Goal: Information Seeking & Learning: Learn about a topic

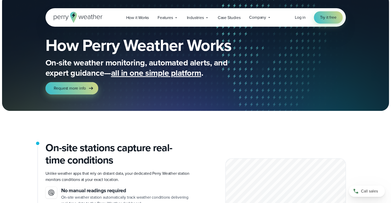
scroll to position [21, 0]
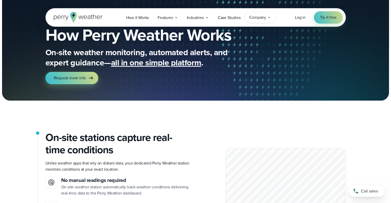
click at [269, 16] on icon at bounding box center [269, 17] width 4 height 4
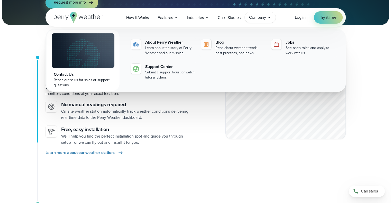
scroll to position [103, 0]
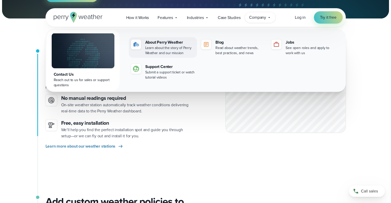
click at [172, 38] on link "About Perry Weather Learn about the story of Perry Weather and our mission" at bounding box center [163, 47] width 68 height 21
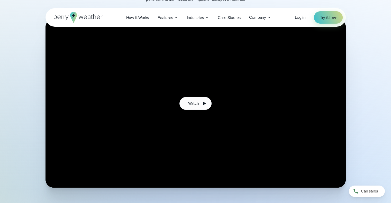
scroll to position [154, 0]
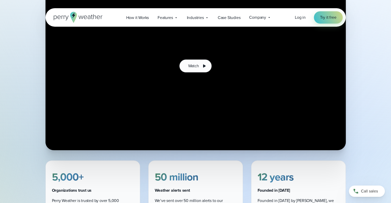
click at [145, 168] on div "5,000+ Organizations trust us Perry Weather is trusted by over 5,000 organizati…" at bounding box center [196, 194] width 300 height 66
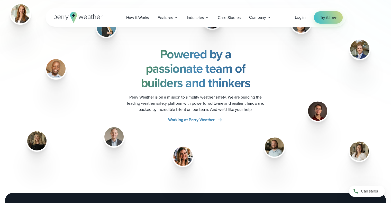
scroll to position [659, 0]
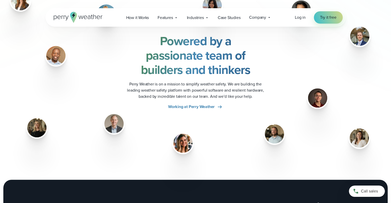
click at [197, 54] on strong "Powered by a passionate team of builders and thinkers" at bounding box center [196, 55] width 110 height 47
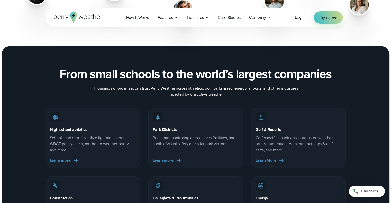
click at [197, 54] on div at bounding box center [196, 146] width 388 height 201
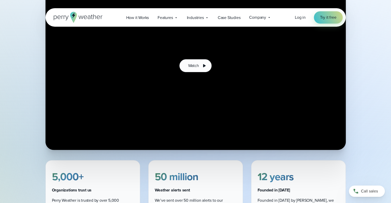
scroll to position [154, 0]
click at [234, 163] on div "50 million Weather alerts sent We’ve sent over 50 million alerts to our custome…" at bounding box center [195, 194] width 95 height 66
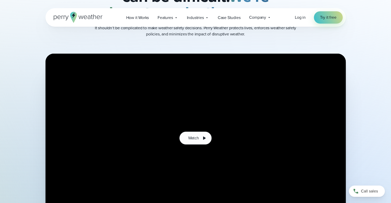
scroll to position [82, 0]
click at [192, 32] on p "It shouldn’t be complicated to make weather safety decisions. Perry Weather pro…" at bounding box center [196, 31] width 206 height 12
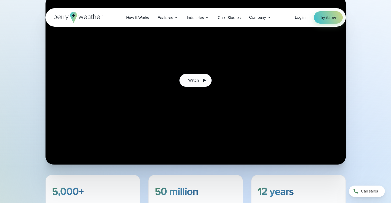
scroll to position [154, 0]
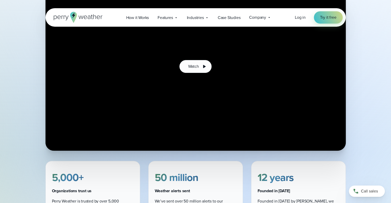
click at [356, 87] on div "Watch" at bounding box center [196, 66] width 370 height 169
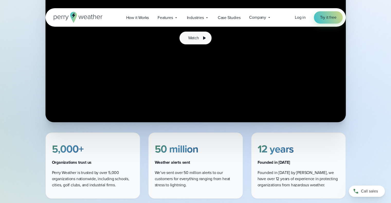
scroll to position [246, 0]
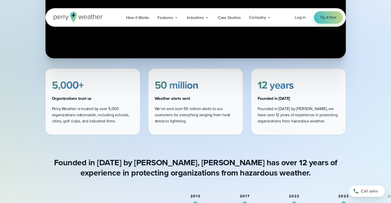
click at [231, 113] on p "We’ve sent over 50 million alerts to our customers for everything ranging from …" at bounding box center [196, 115] width 82 height 19
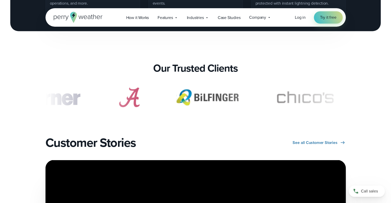
scroll to position [1018, 0]
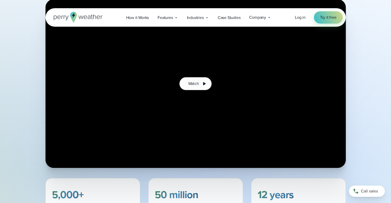
scroll to position [126, 0]
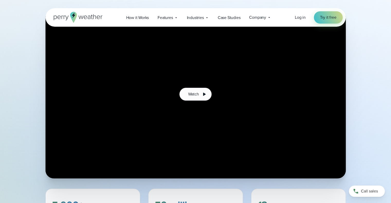
click at [361, 80] on div "Watch" at bounding box center [196, 94] width 370 height 169
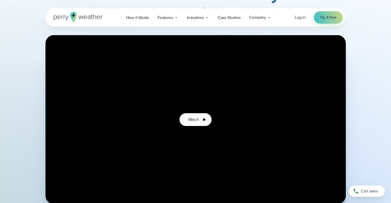
scroll to position [105, 0]
